Goal: Transaction & Acquisition: Book appointment/travel/reservation

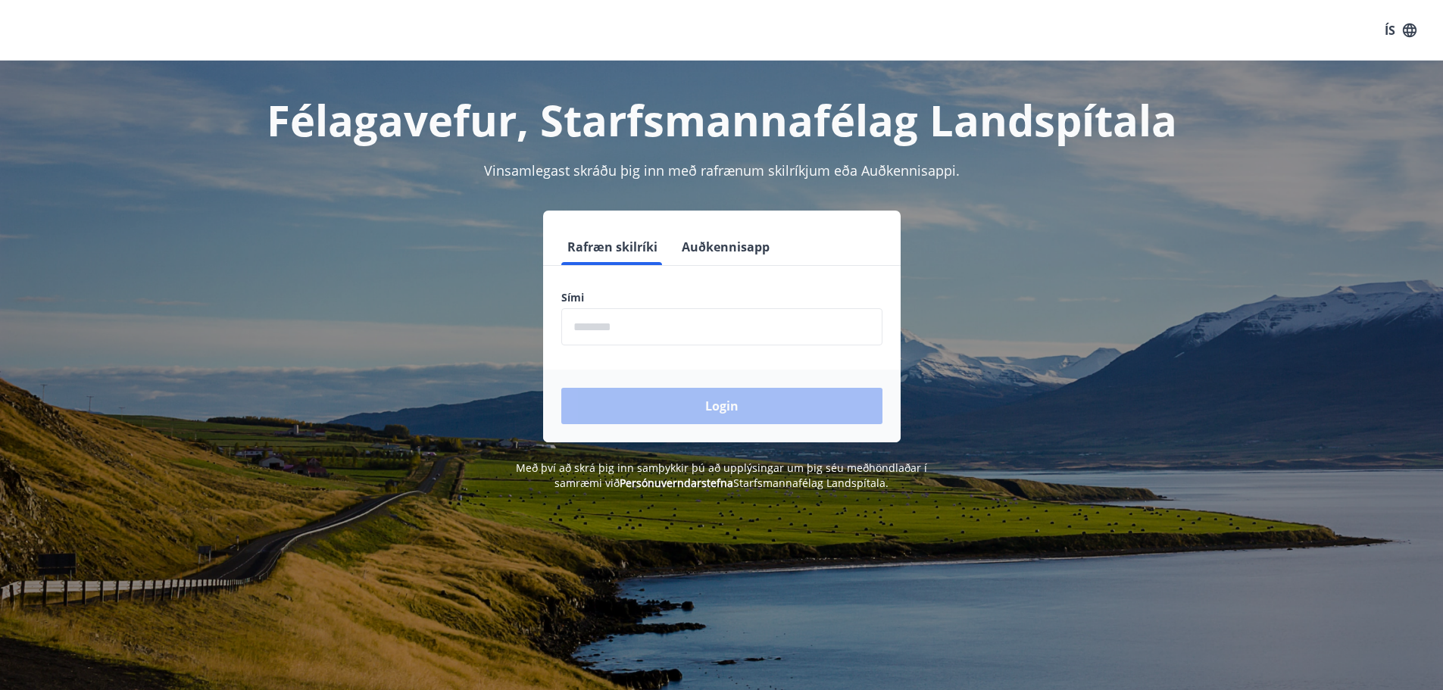
click at [610, 335] on input "phone" at bounding box center [721, 326] width 321 height 37
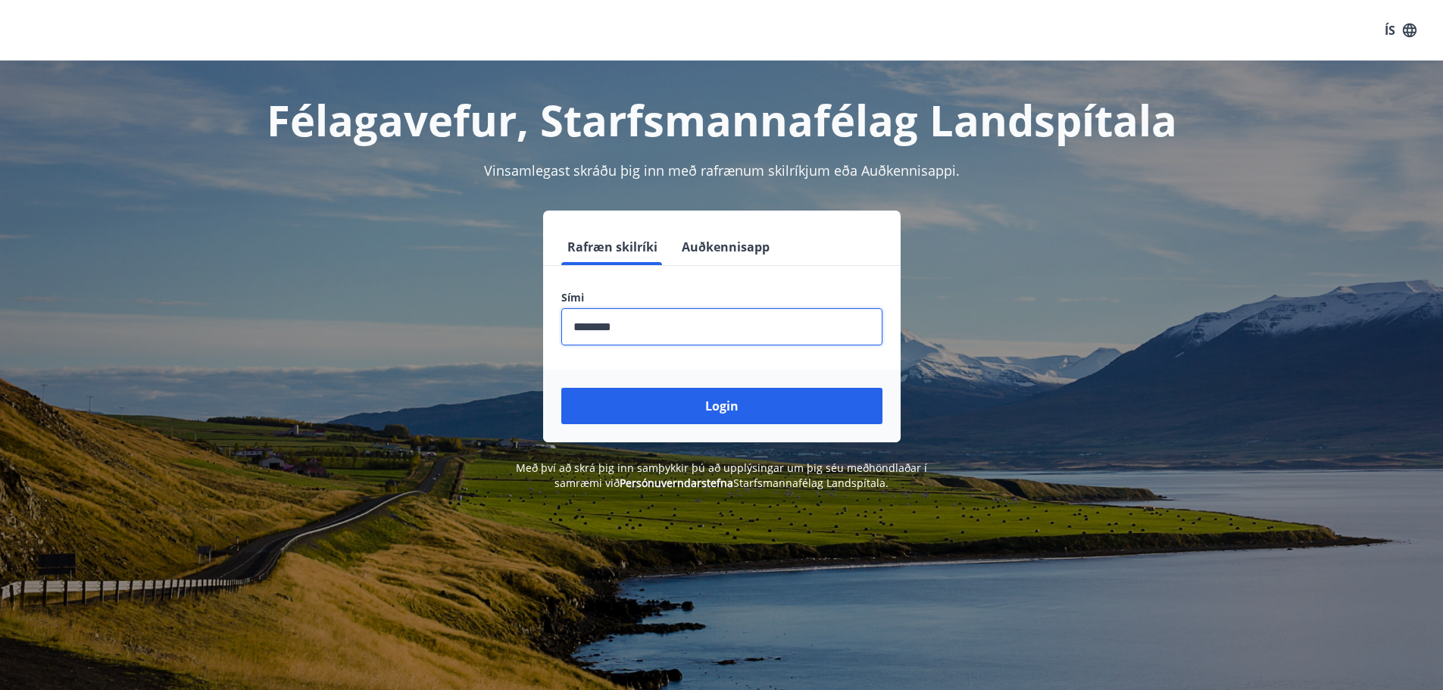
type input "********"
click at [561, 388] on button "Login" at bounding box center [721, 406] width 321 height 36
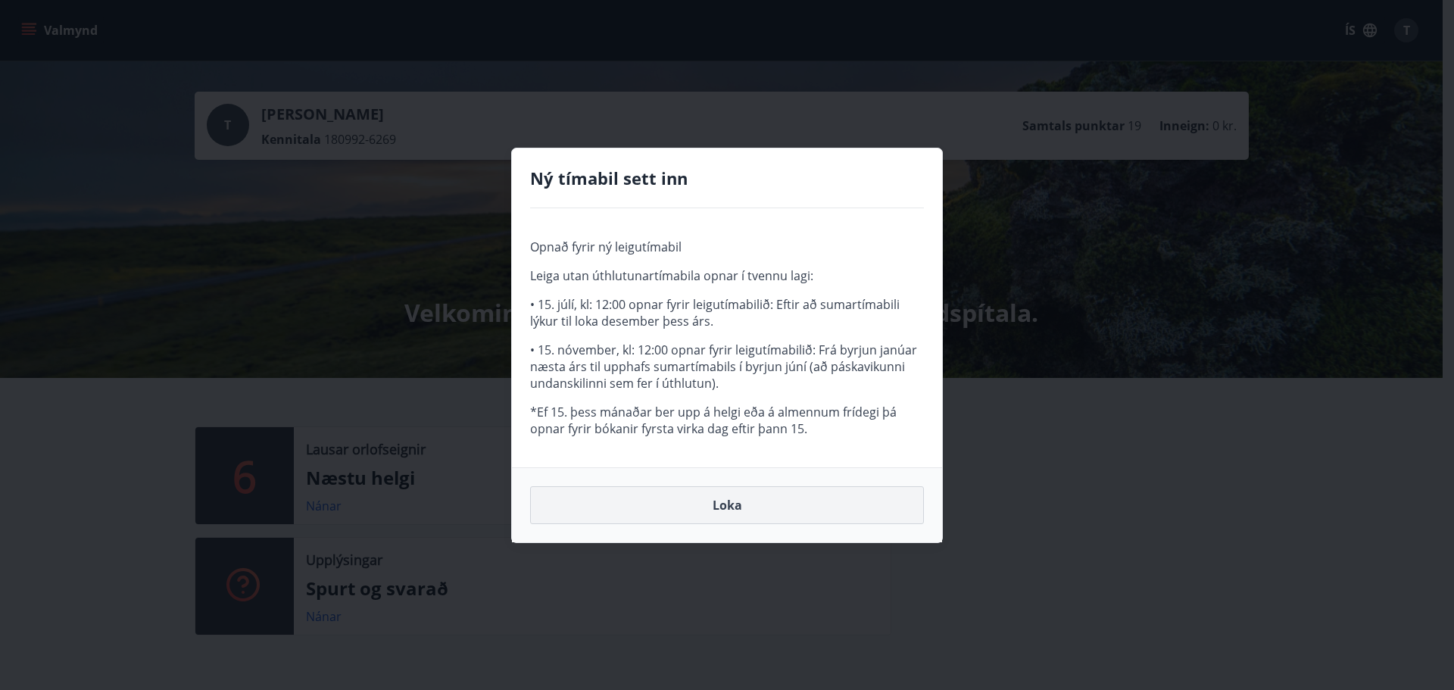
click at [725, 493] on button "Loka" at bounding box center [727, 505] width 394 height 38
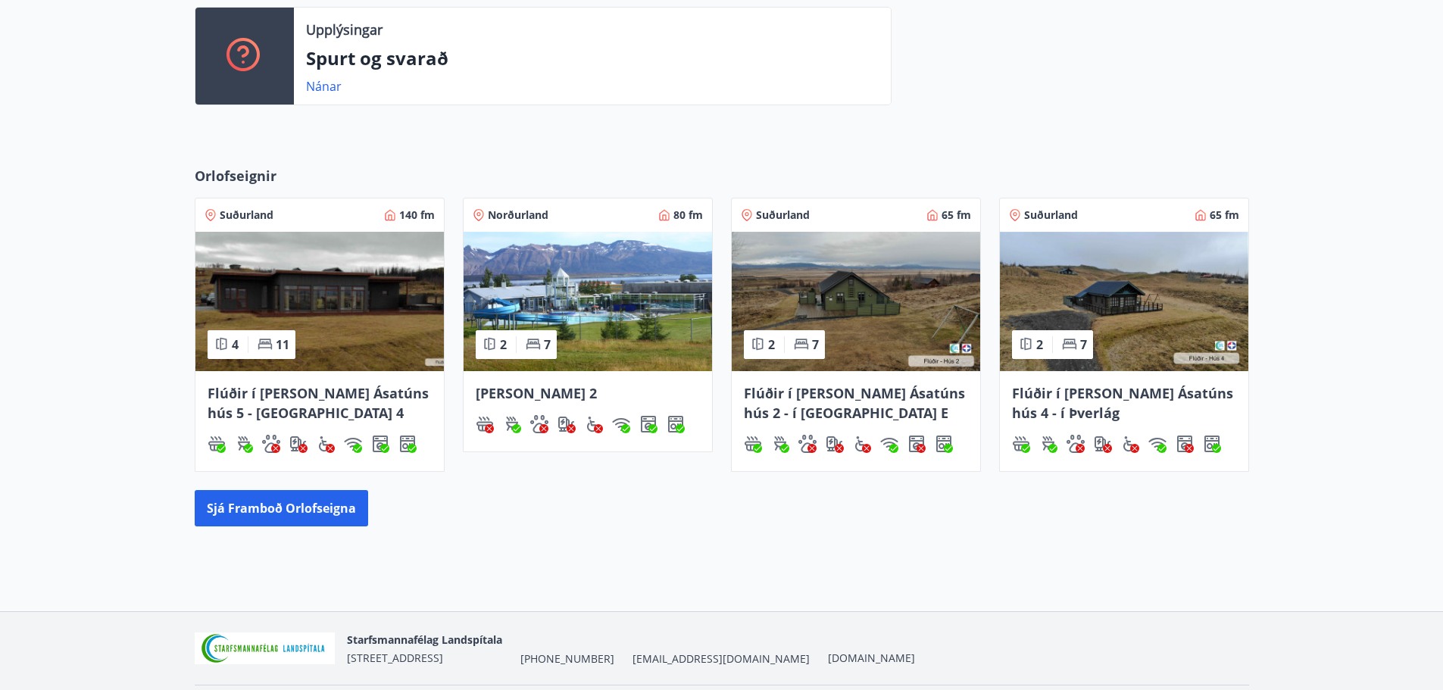
scroll to position [563, 0]
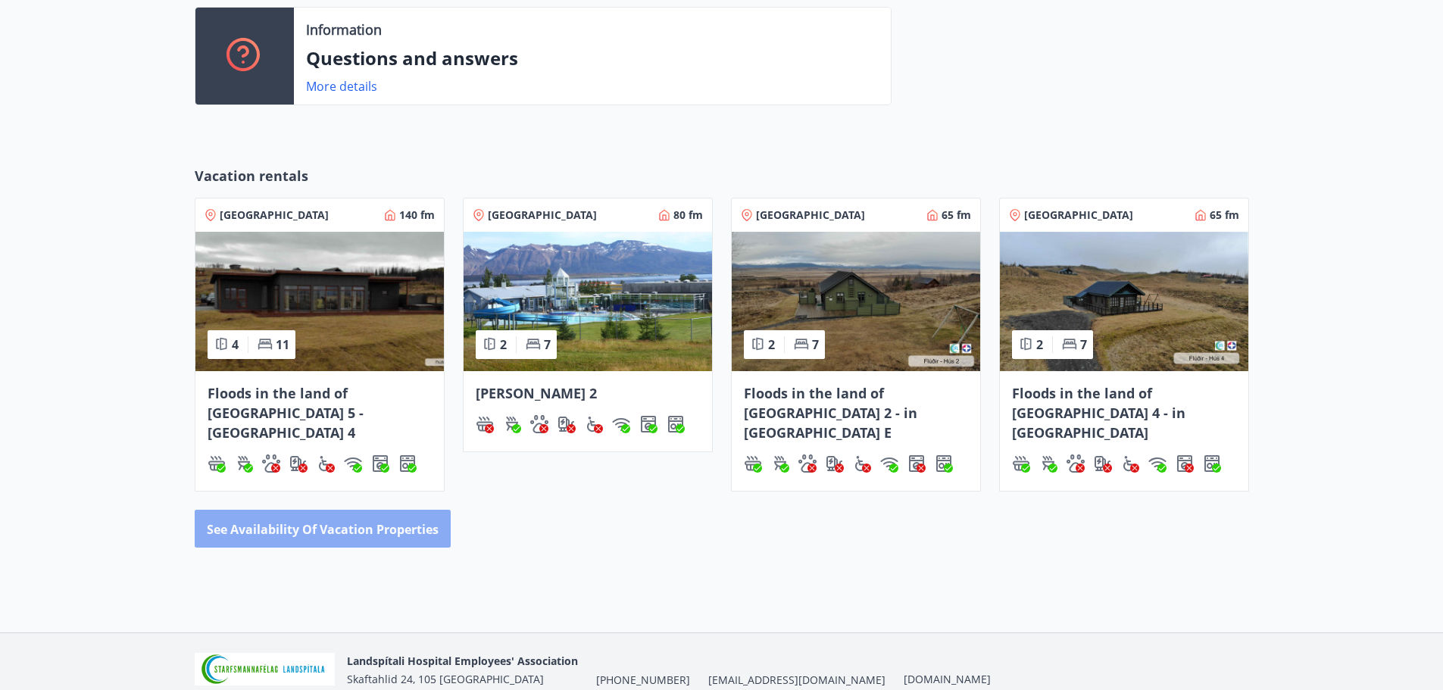
click at [246, 521] on font "See availability of vacation properties" at bounding box center [323, 529] width 232 height 17
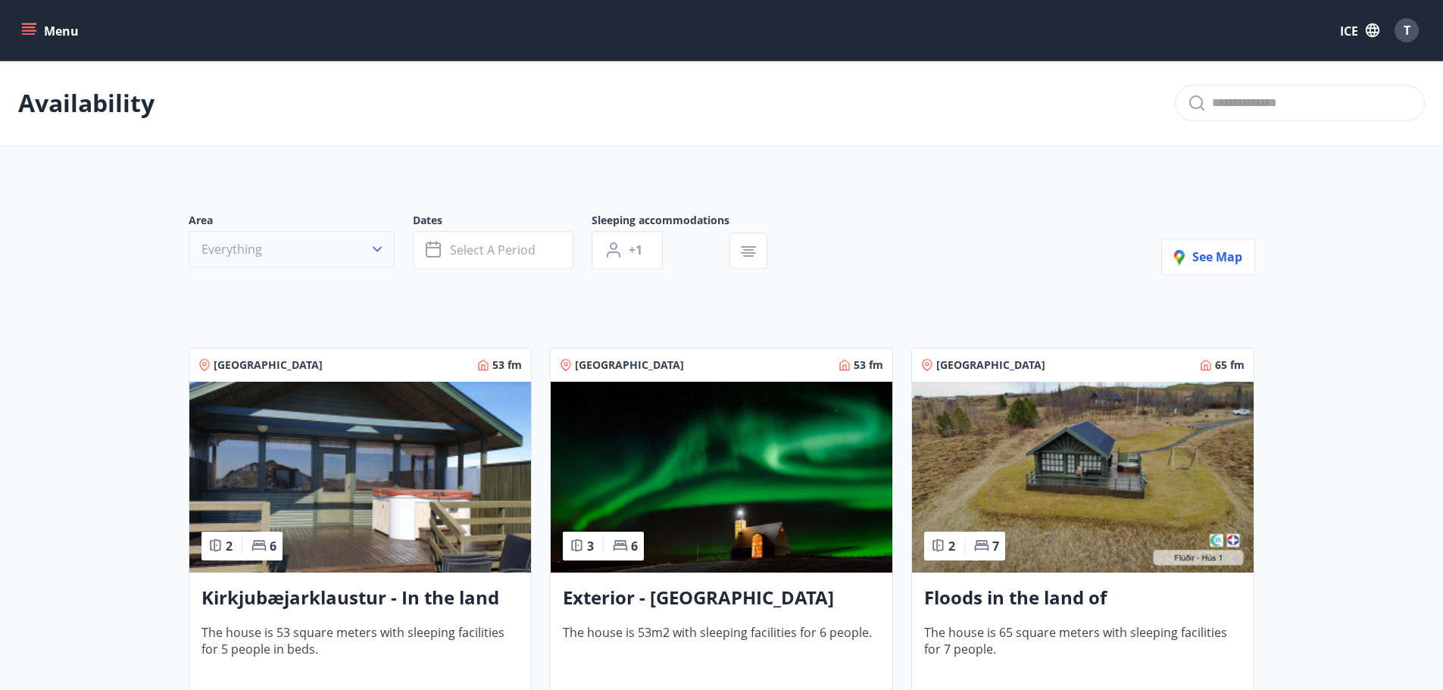
click at [372, 251] on icon "button" at bounding box center [377, 249] width 15 height 15
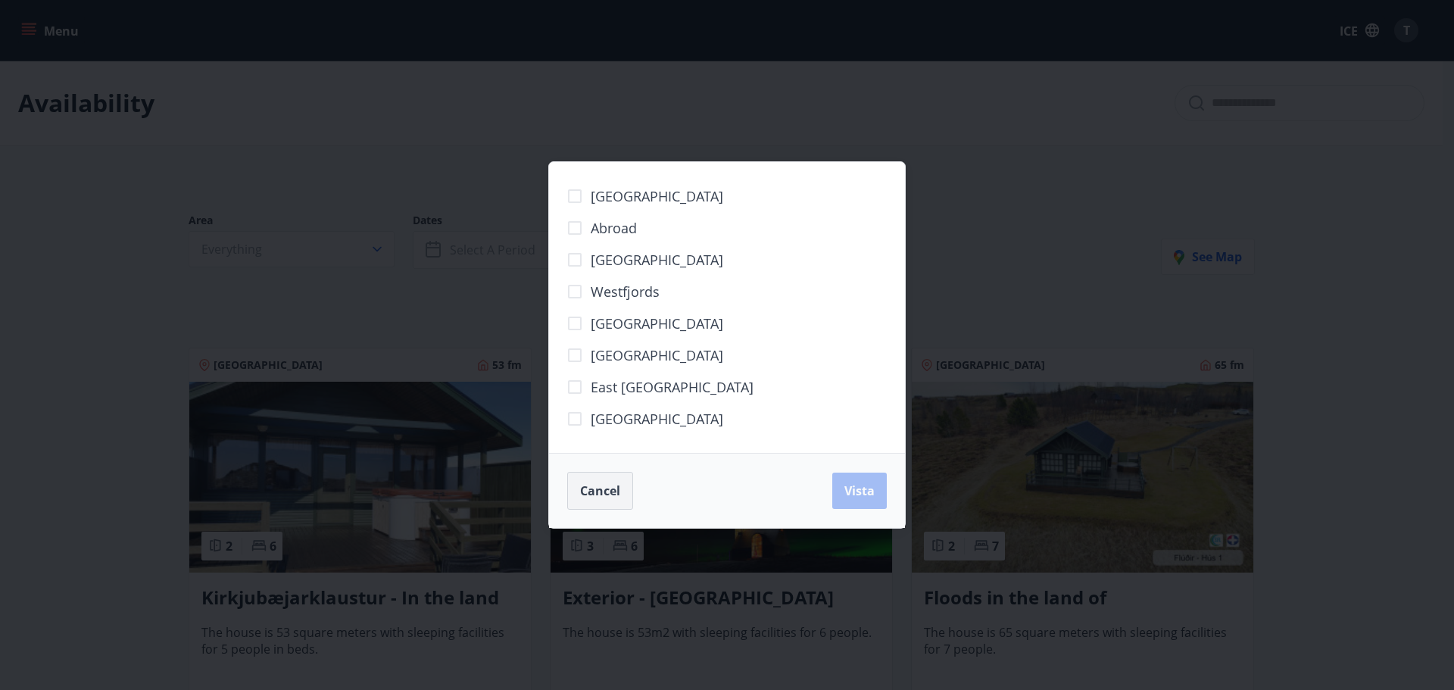
drag, startPoint x: 601, startPoint y: 495, endPoint x: 574, endPoint y: 483, distance: 29.1
click at [598, 494] on font "Cancel" at bounding box center [600, 490] width 40 height 17
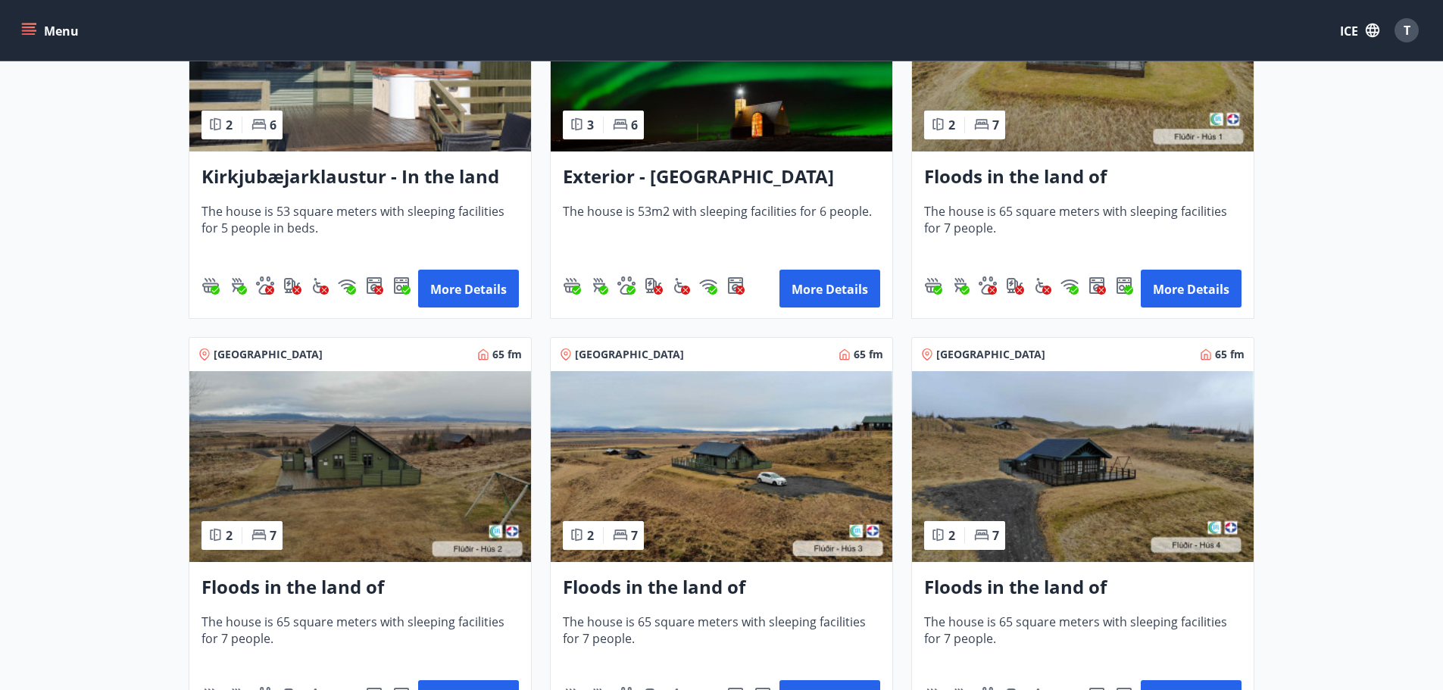
scroll to position [530, 0]
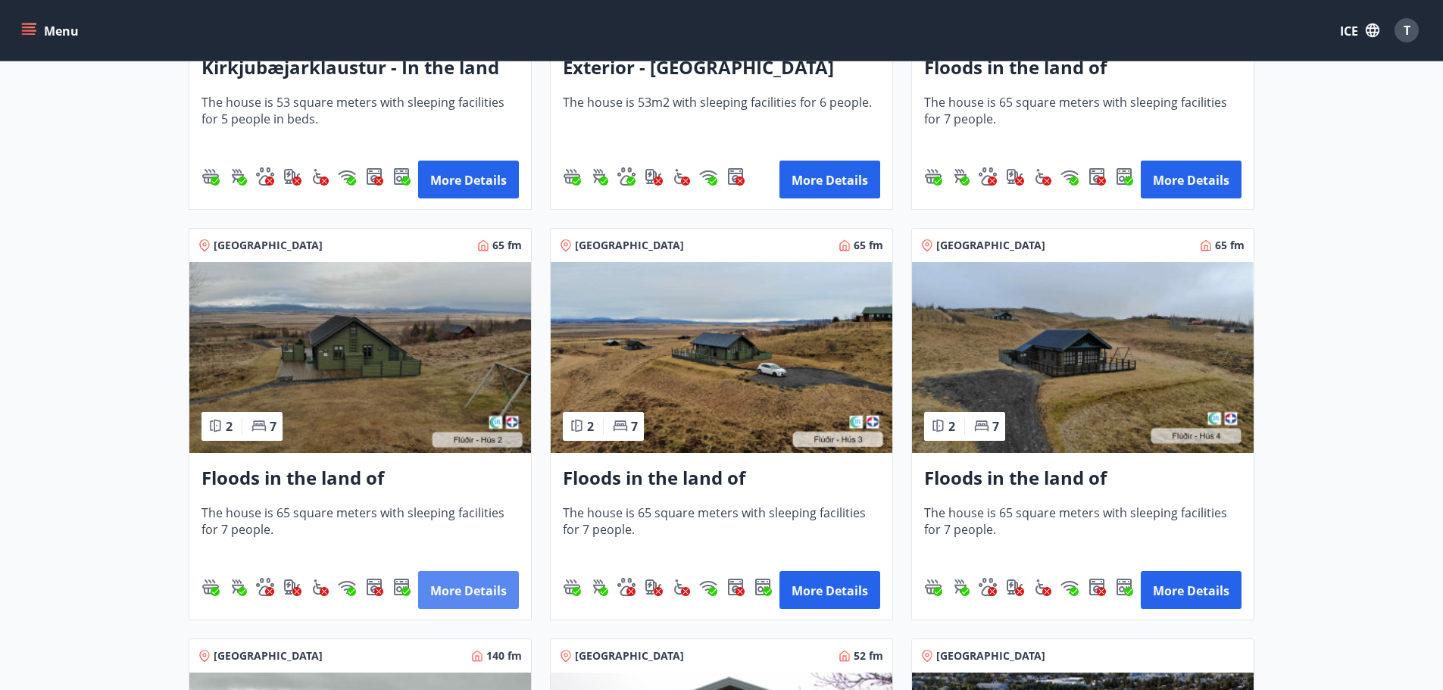
click at [445, 597] on font "More details" at bounding box center [468, 590] width 76 height 17
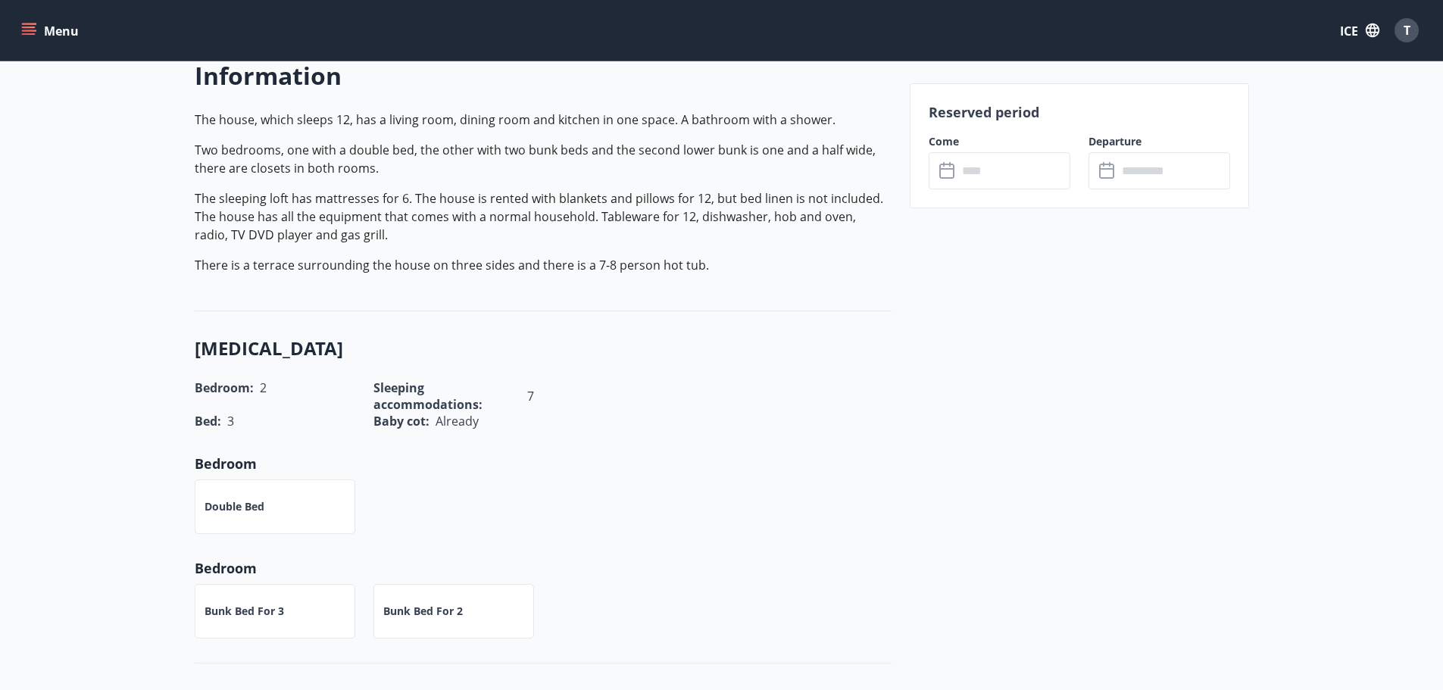
scroll to position [303, 0]
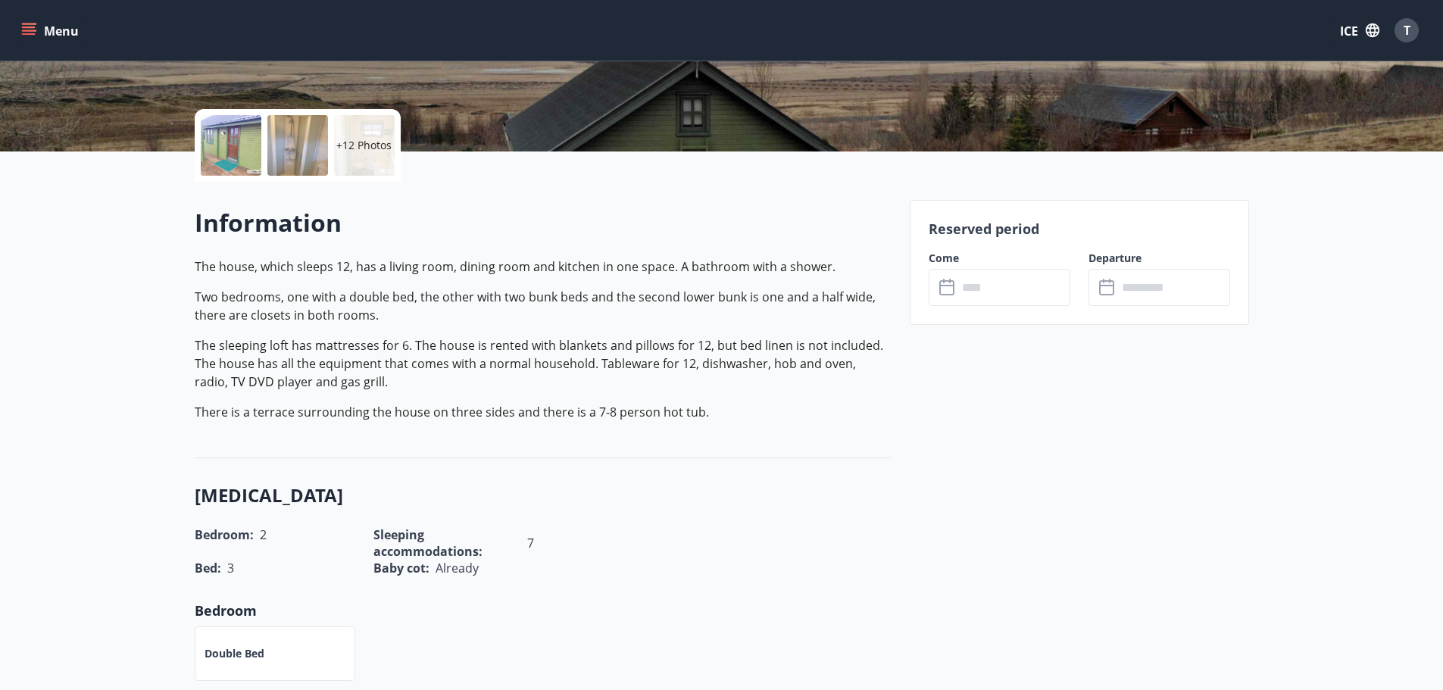
click at [993, 272] on input "text" at bounding box center [1013, 287] width 113 height 37
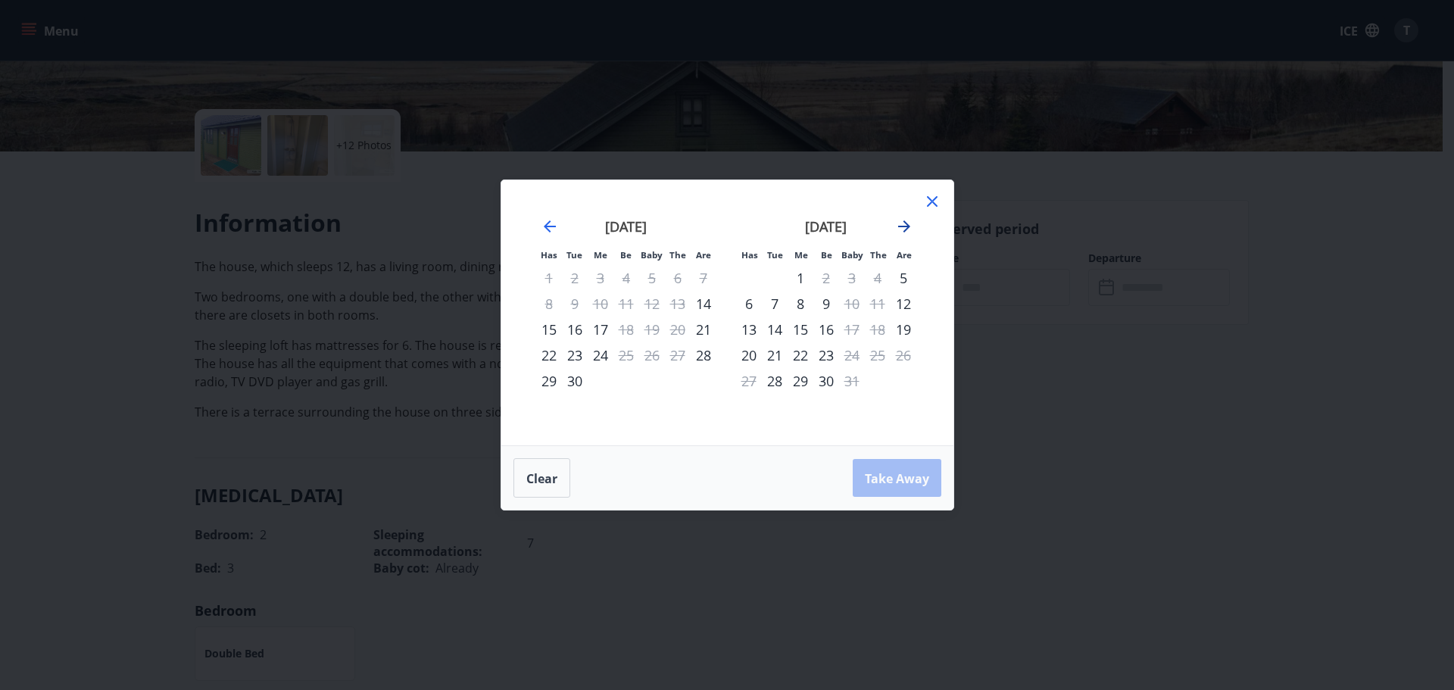
click at [908, 226] on icon "Move forward to switch to the next month." at bounding box center [904, 226] width 12 height 12
click at [853, 326] on div "14" at bounding box center [852, 330] width 26 height 26
click at [906, 327] on font "16" at bounding box center [903, 329] width 15 height 18
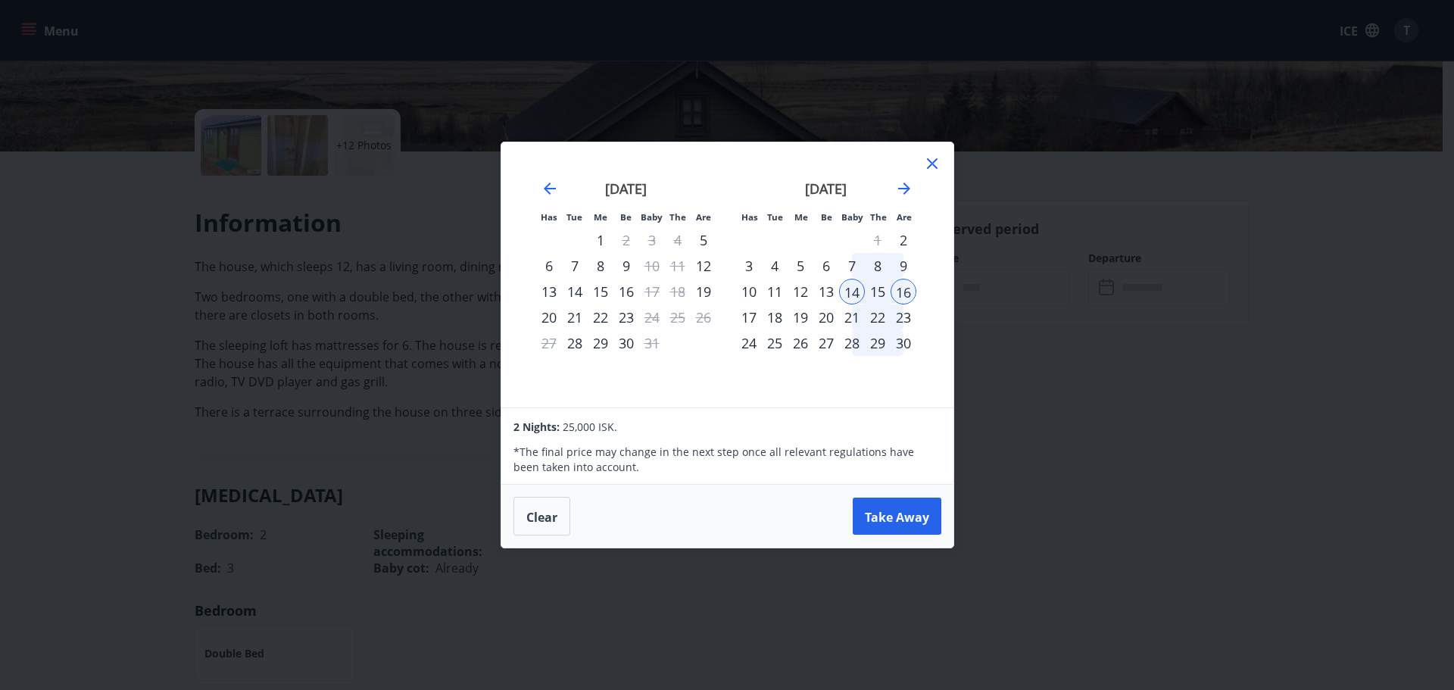
click at [934, 165] on icon at bounding box center [932, 163] width 11 height 11
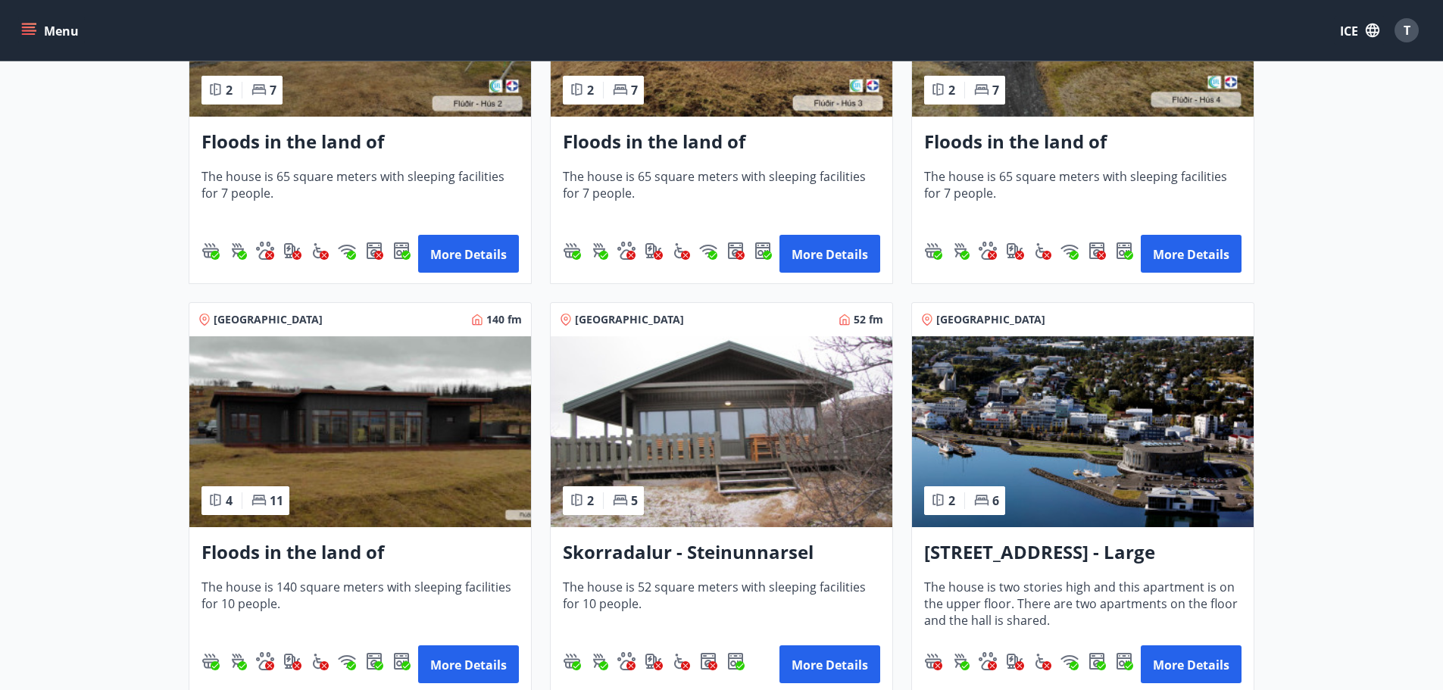
scroll to position [984, 0]
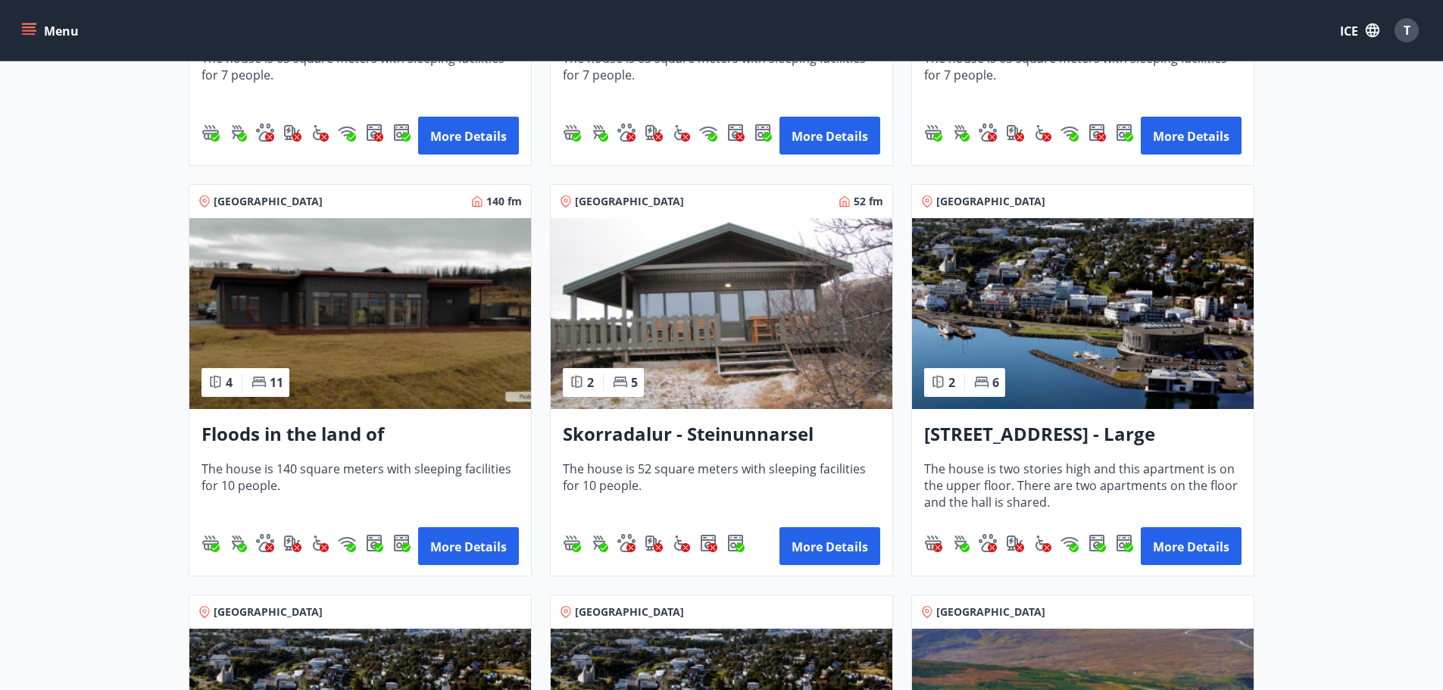
click at [688, 430] on font "Skorradalur - Steinunnarsel" at bounding box center [688, 433] width 251 height 25
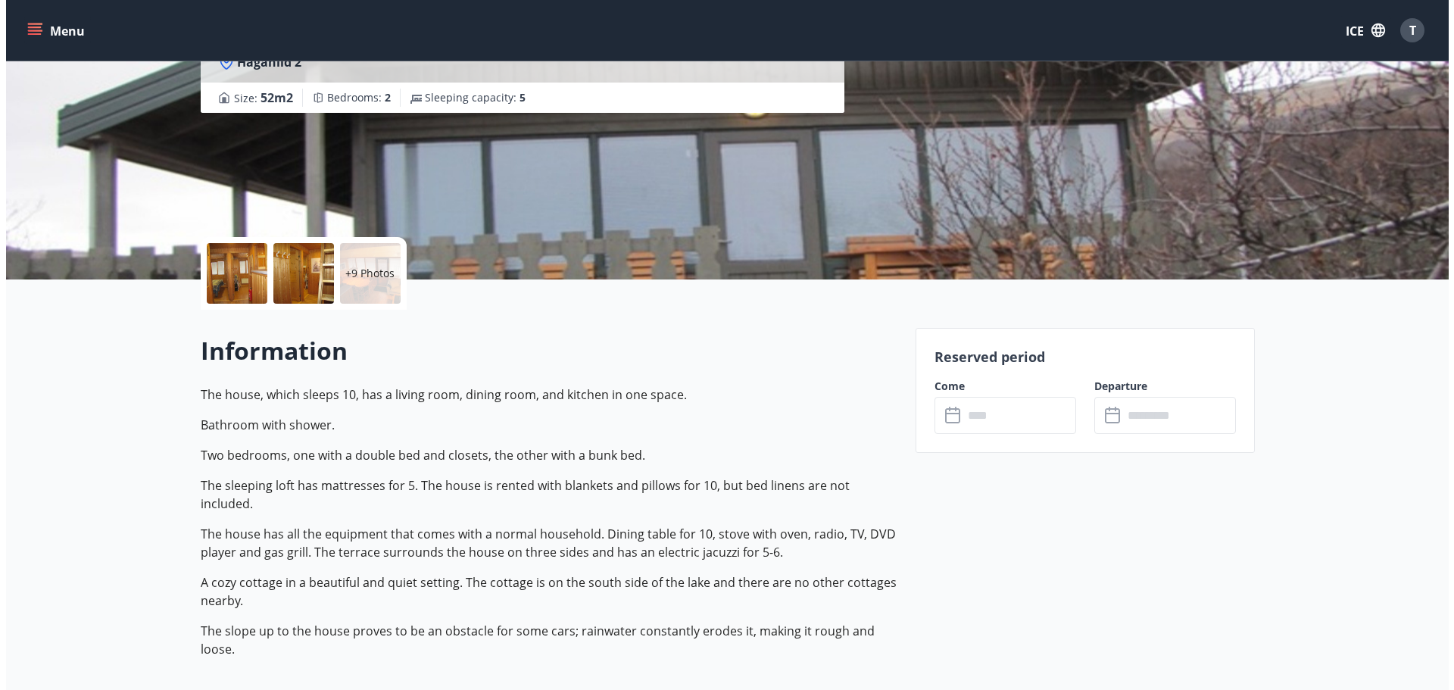
scroll to position [151, 0]
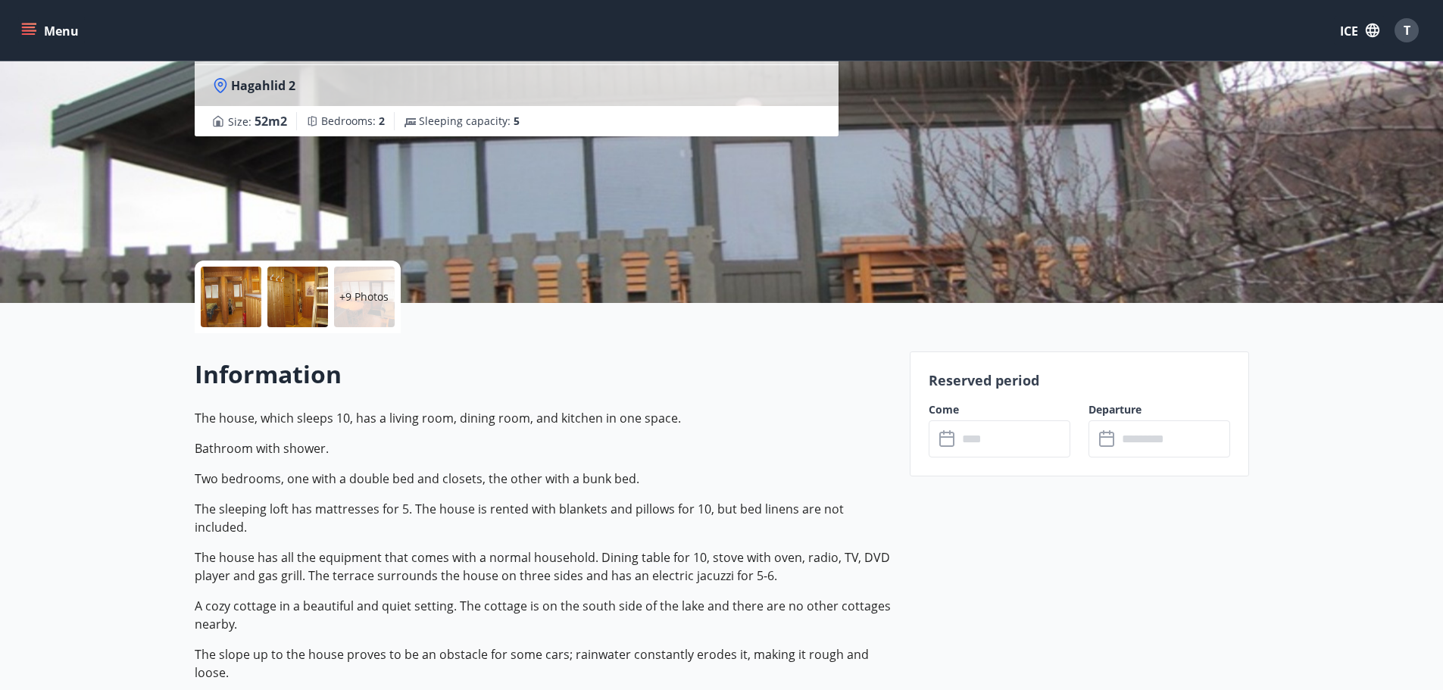
click at [229, 297] on div at bounding box center [231, 297] width 61 height 61
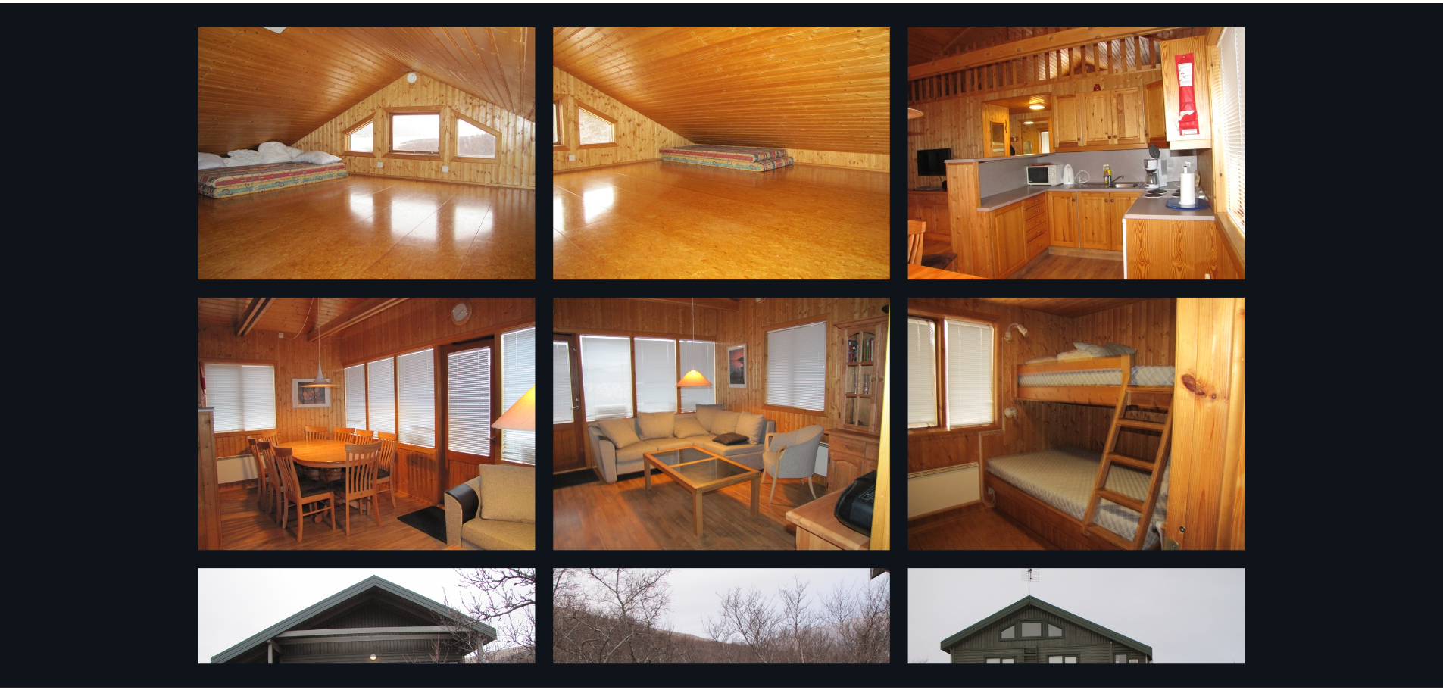
scroll to position [769, 0]
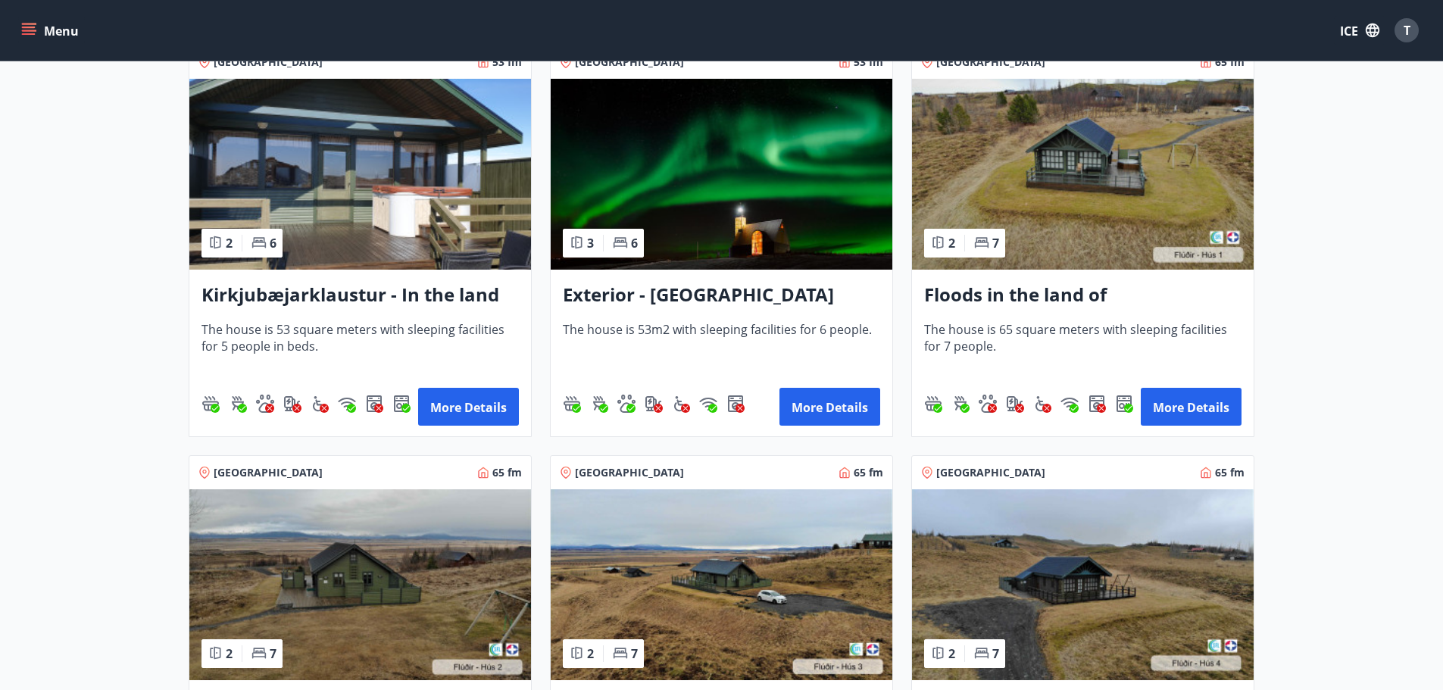
scroll to position [227, 0]
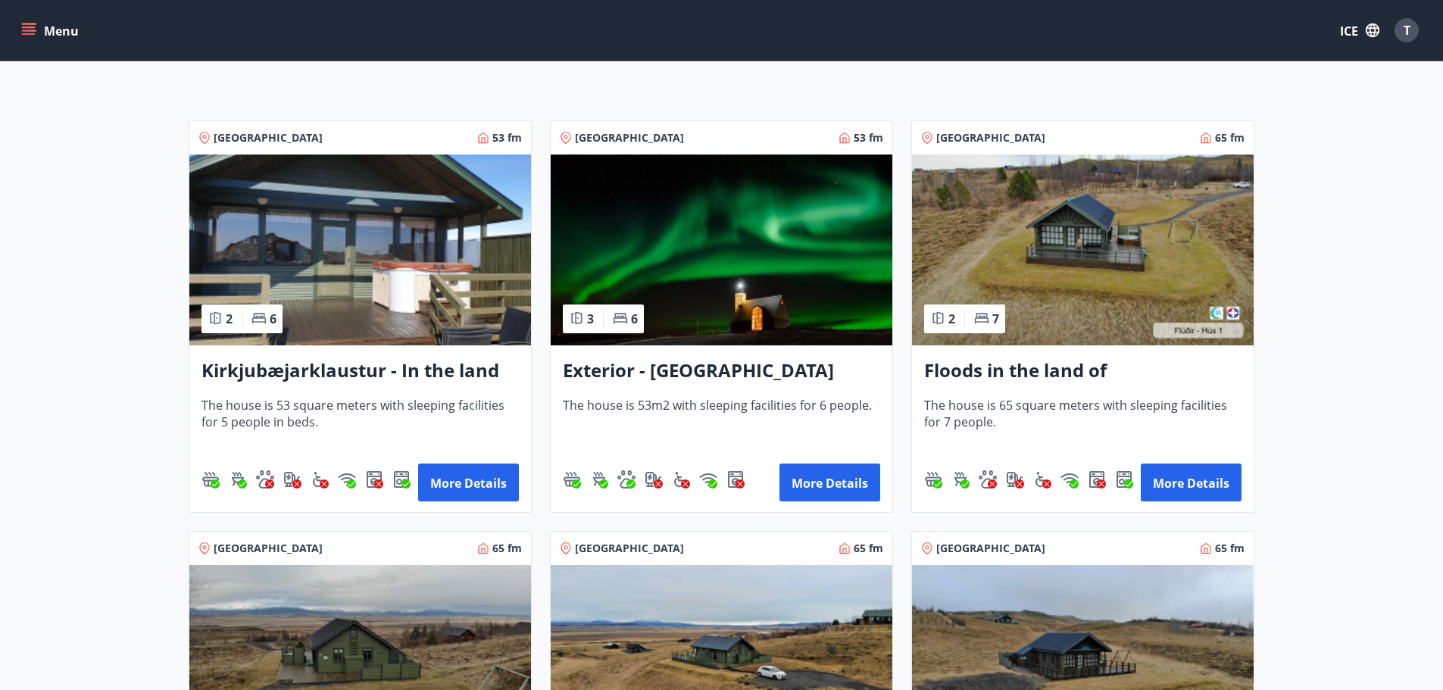
click at [429, 369] on font "Kirkjubæjarklaustur - In the land of Hæðargarður" at bounding box center [350, 382] width 298 height 51
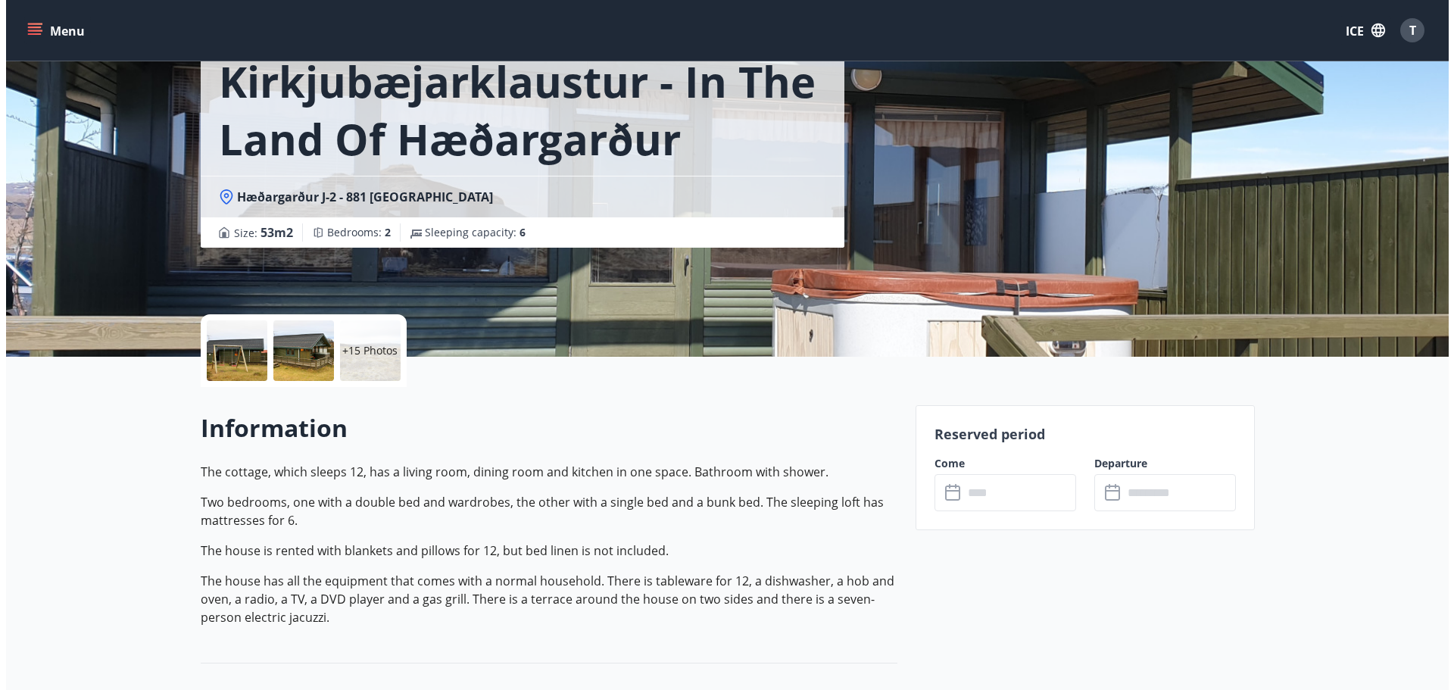
scroll to position [76, 0]
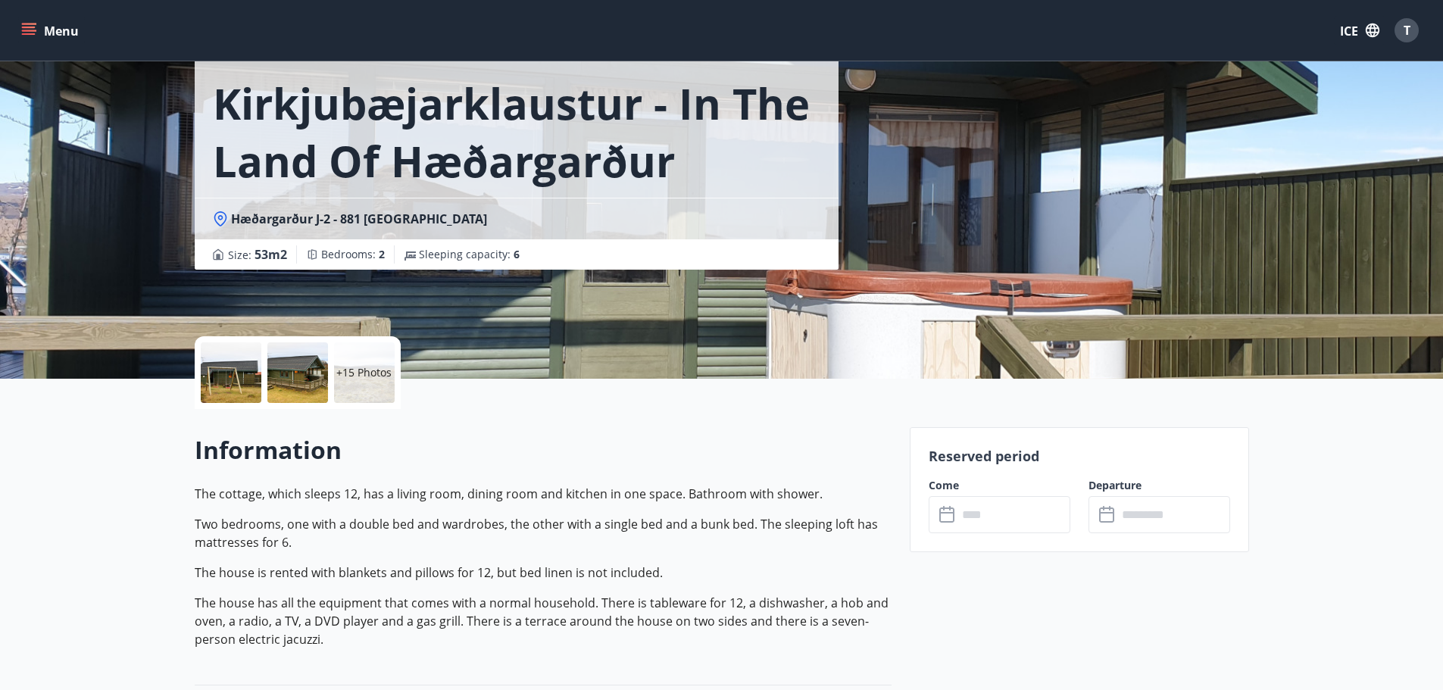
click at [228, 379] on div at bounding box center [231, 372] width 61 height 61
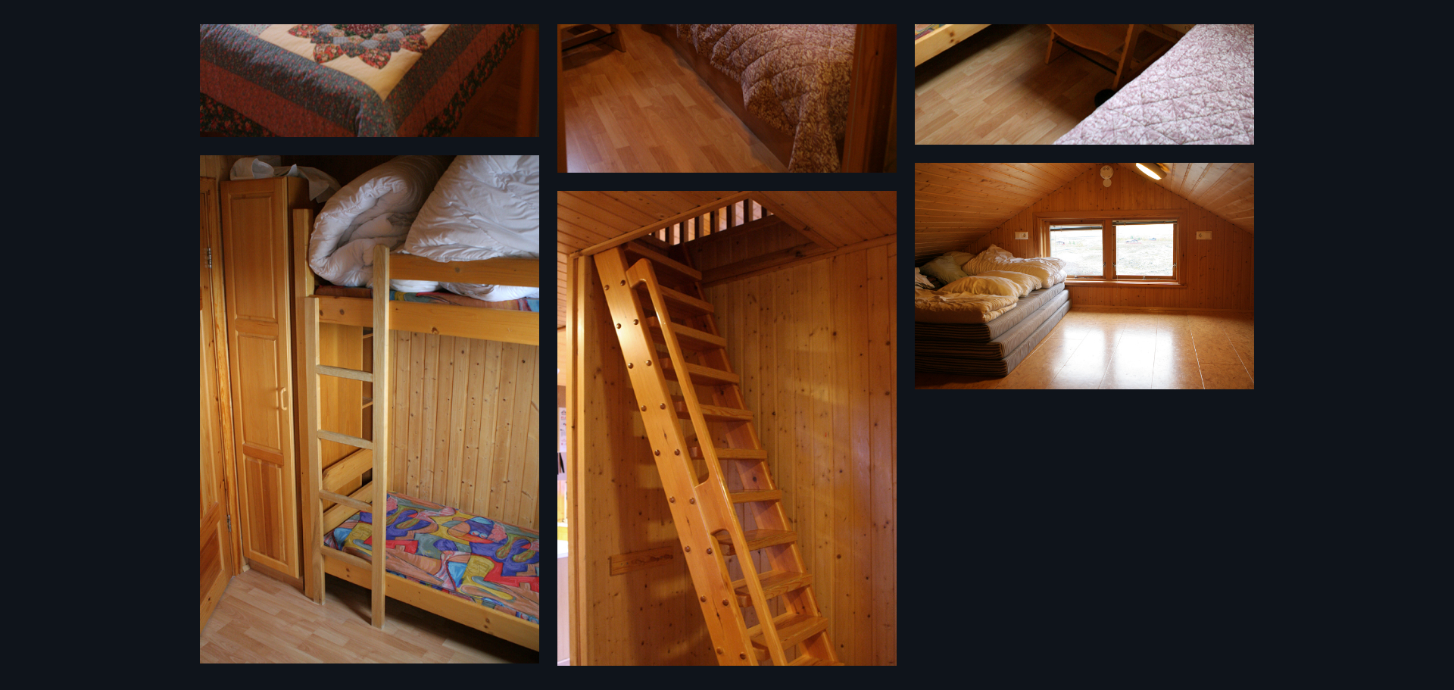
scroll to position [1648, 0]
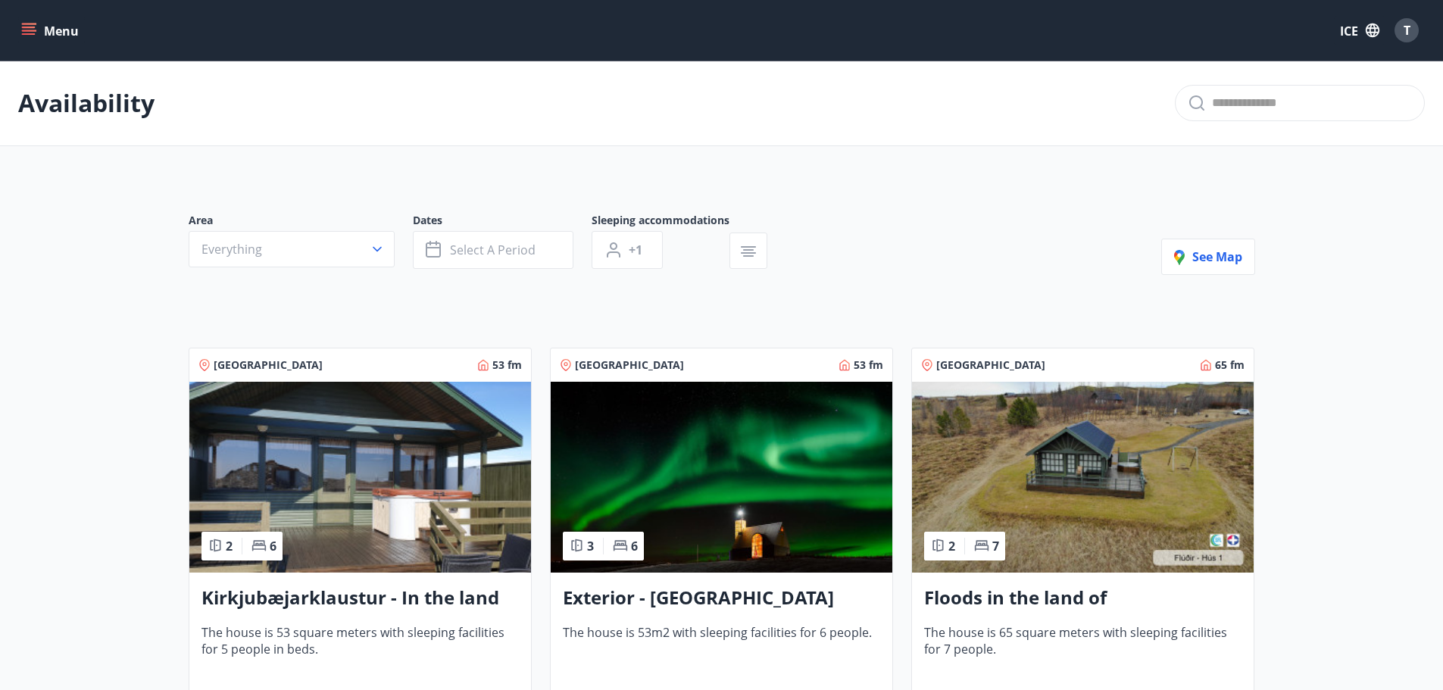
drag, startPoint x: 39, startPoint y: 8, endPoint x: 39, endPoint y: 20, distance: 12.9
click at [39, 14] on div "Menu ICE T" at bounding box center [721, 30] width 1443 height 61
click at [39, 20] on button "Menu" at bounding box center [51, 30] width 67 height 27
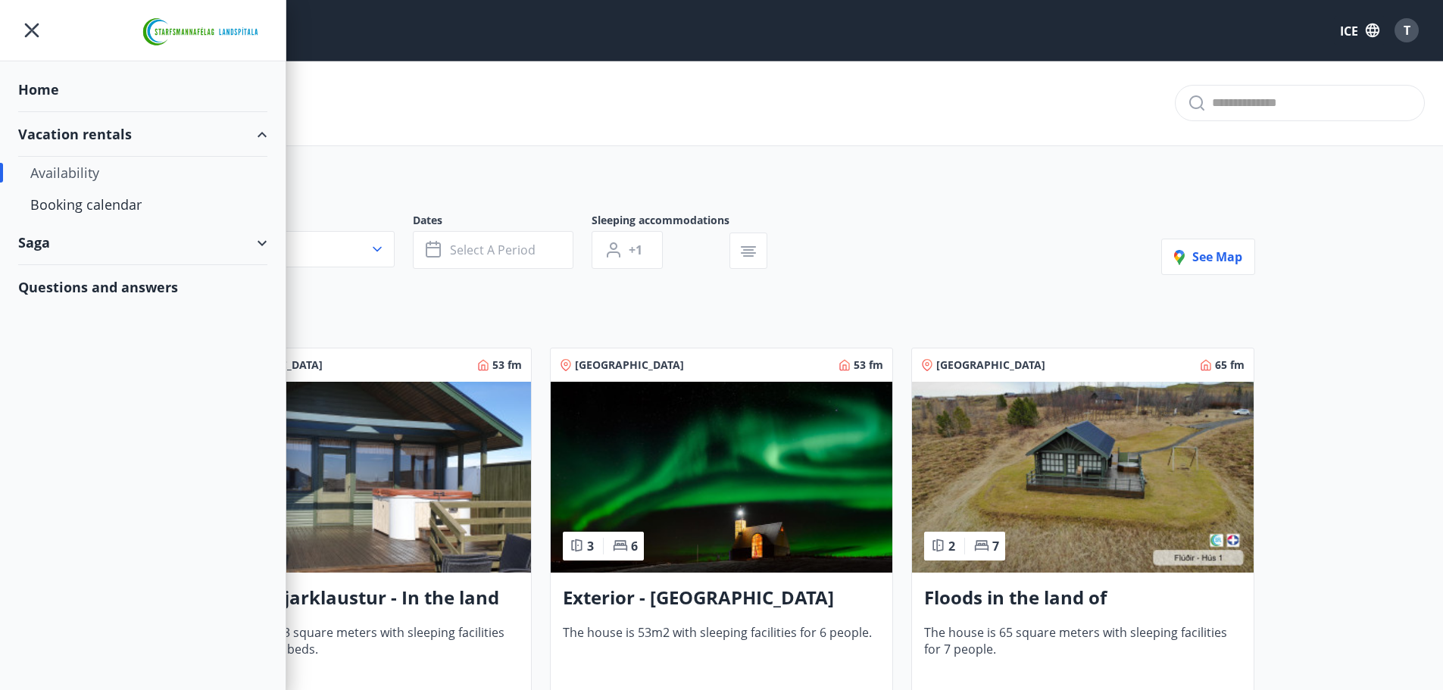
click at [55, 166] on font "Availability" at bounding box center [64, 173] width 69 height 18
click at [76, 173] on font "Availability" at bounding box center [64, 173] width 69 height 18
click at [50, 101] on div "Home" at bounding box center [142, 89] width 249 height 45
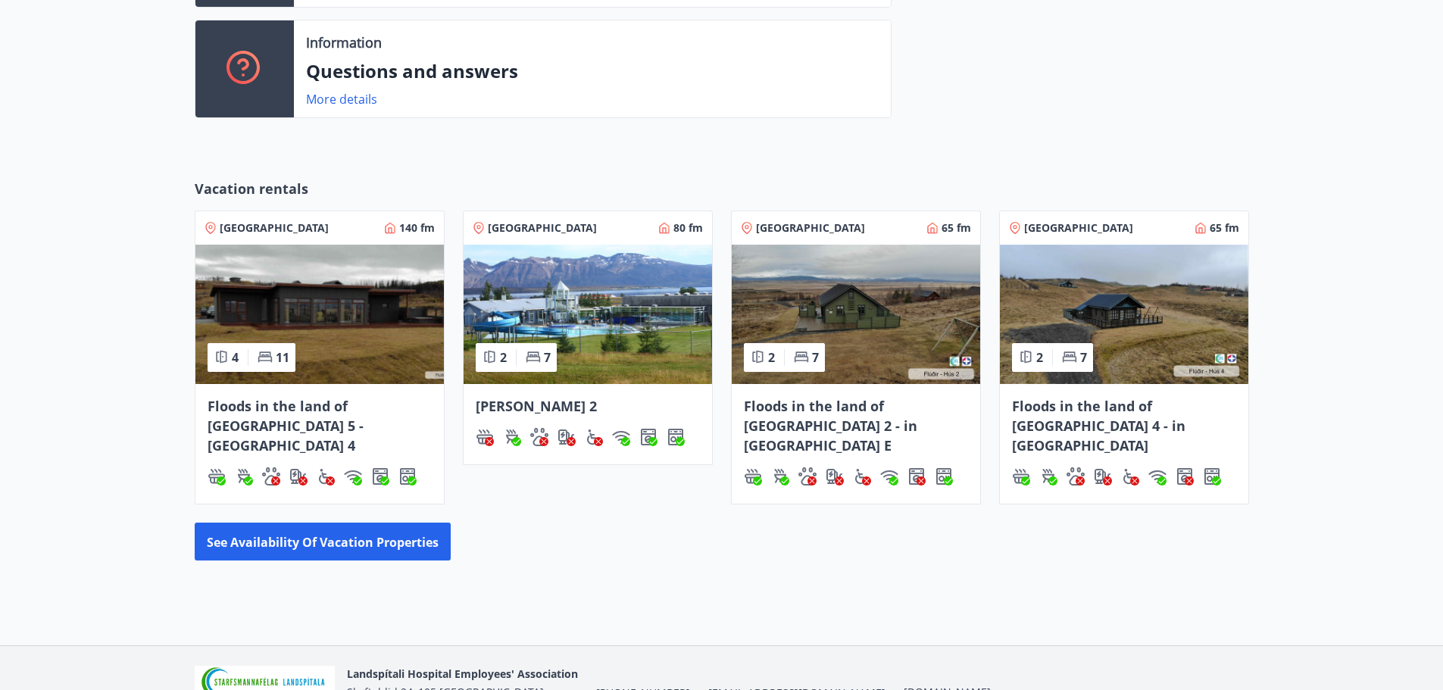
scroll to position [606, 0]
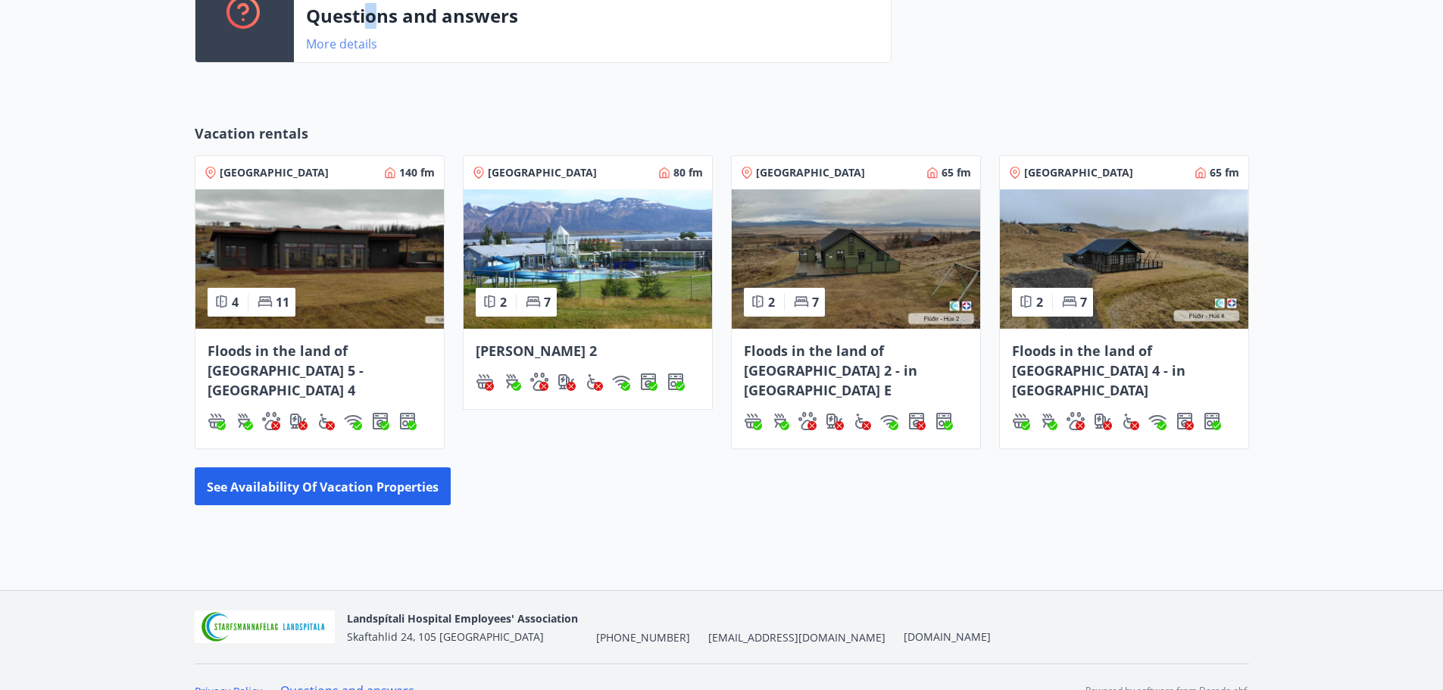
drag, startPoint x: 370, startPoint y: 19, endPoint x: 342, endPoint y: 49, distance: 41.8
click at [368, 21] on font "Questions and answers" at bounding box center [412, 15] width 212 height 25
click at [338, 45] on font "More details" at bounding box center [341, 44] width 71 height 17
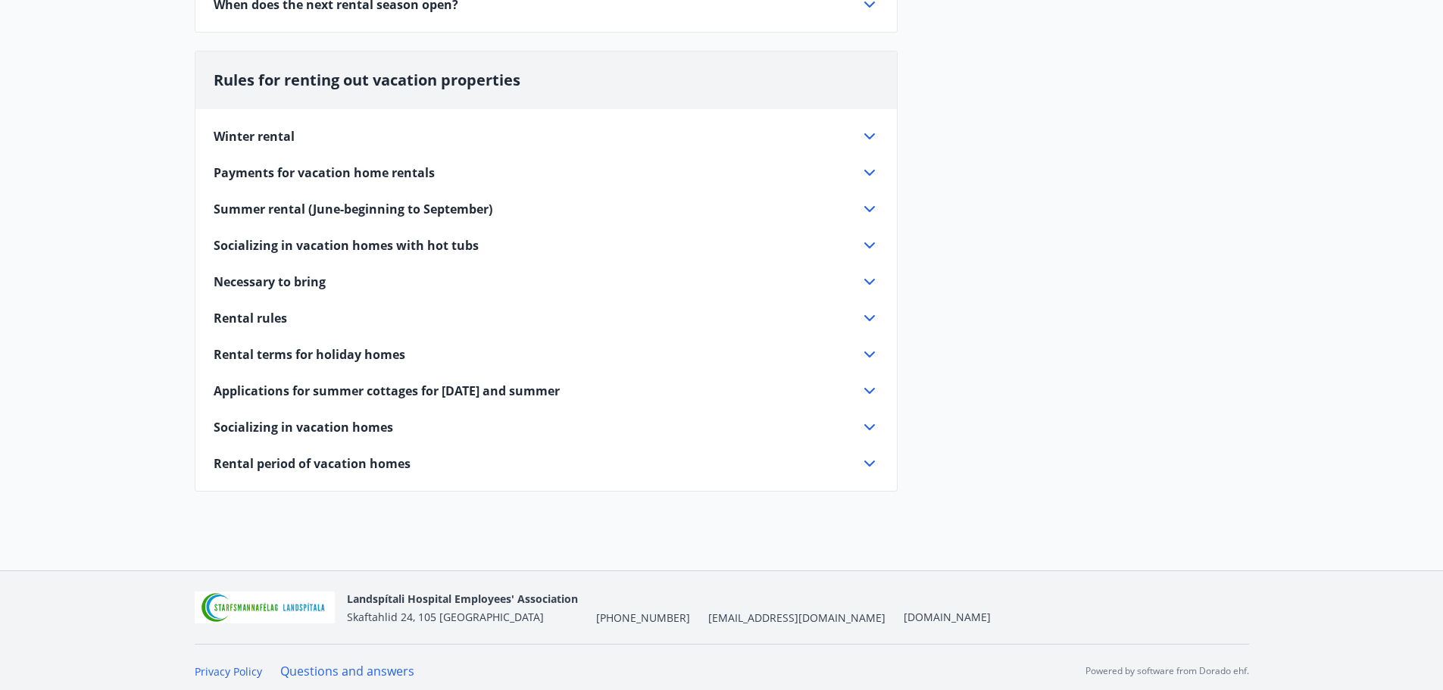
scroll to position [395, 0]
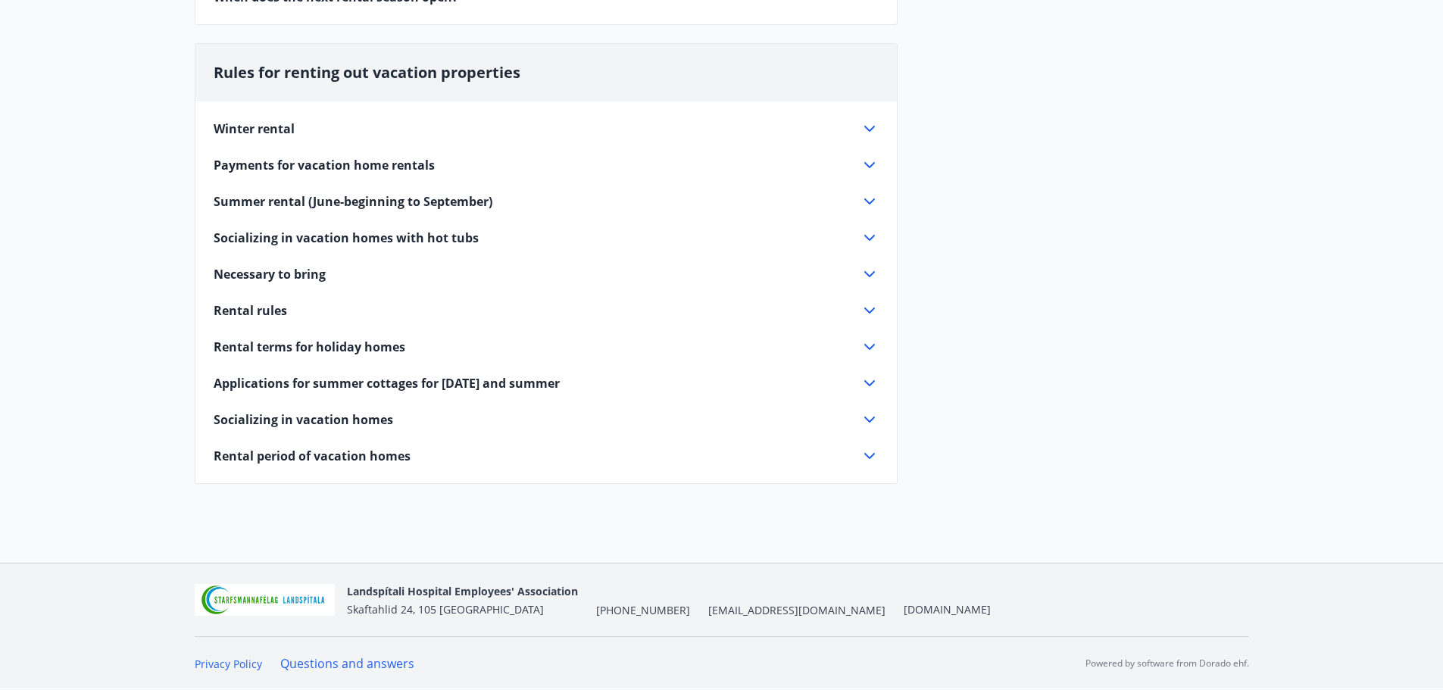
click at [868, 227] on div "Winter rental Most of our houses are available for rent in the winter. There is…" at bounding box center [545, 282] width 701 height 363
click at [863, 233] on icon at bounding box center [869, 238] width 18 height 18
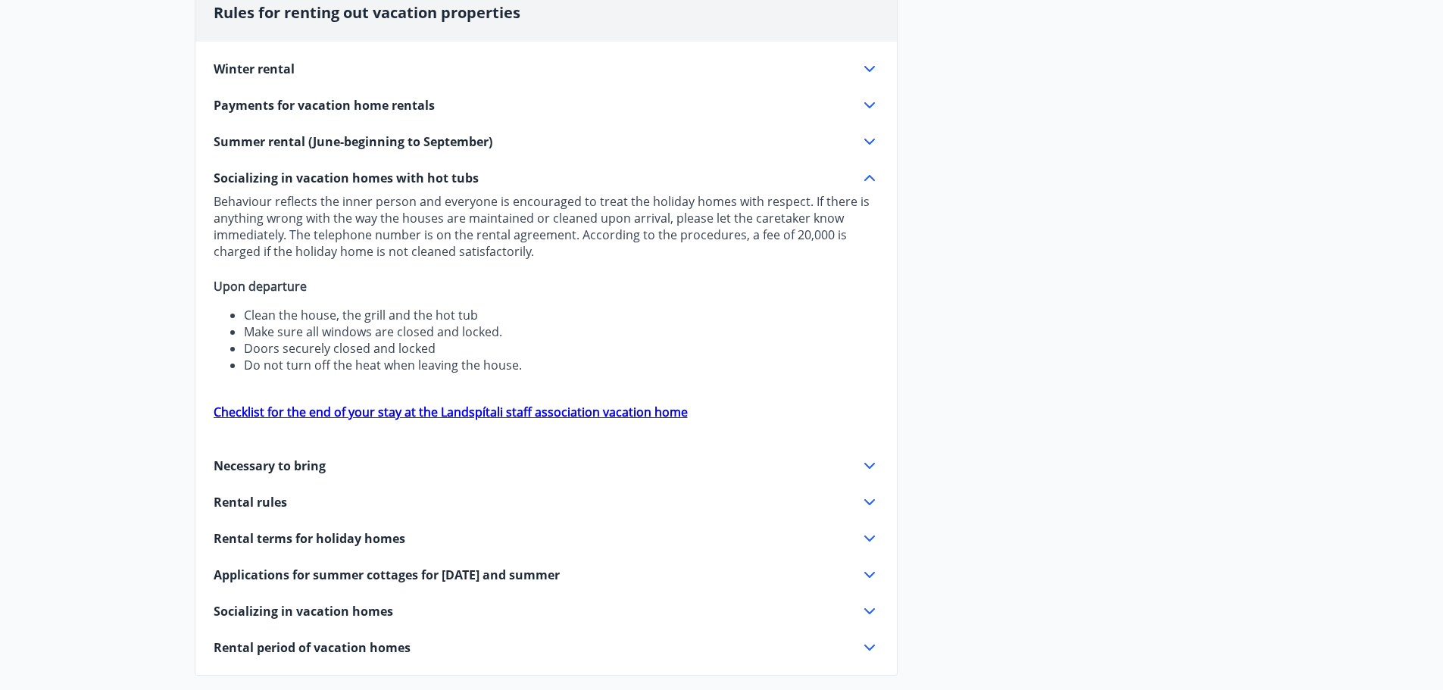
scroll to position [646, 0]
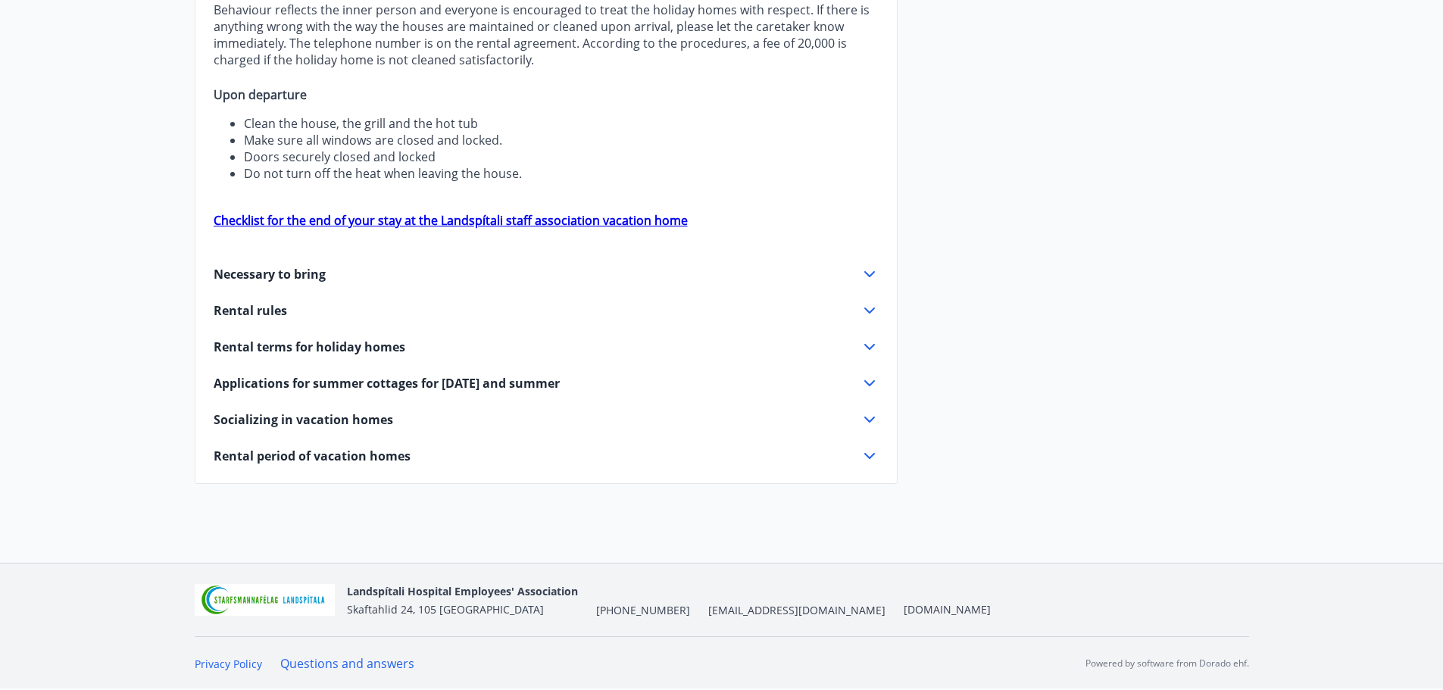
click at [876, 312] on icon at bounding box center [869, 310] width 18 height 18
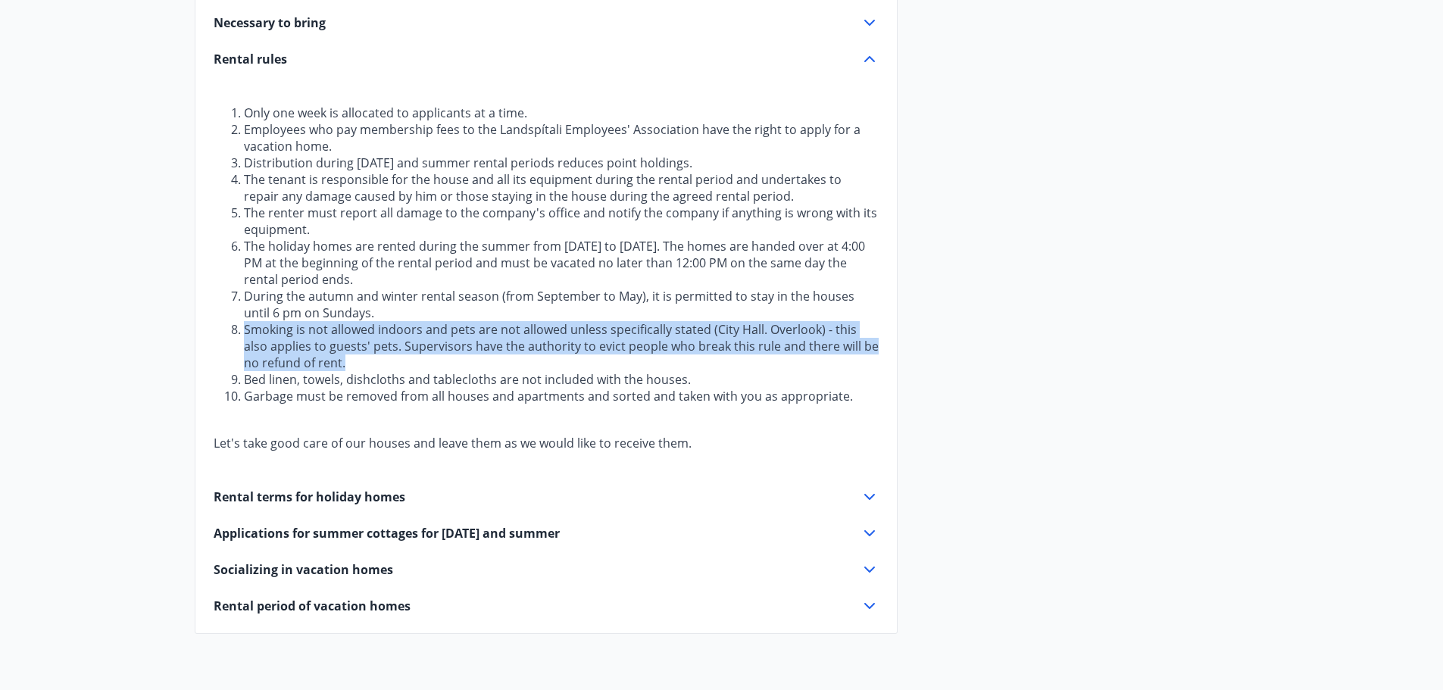
drag, startPoint x: 245, startPoint y: 332, endPoint x: 329, endPoint y: 366, distance: 91.4
click at [329, 363] on li "Smoking is not allowed indoors and pets are not allowed unless specifically sta…" at bounding box center [561, 346] width 635 height 50
copy font "Smoking is not allowed indoors and pets are not allowed unless specifically sta…"
